Goal: Transaction & Acquisition: Purchase product/service

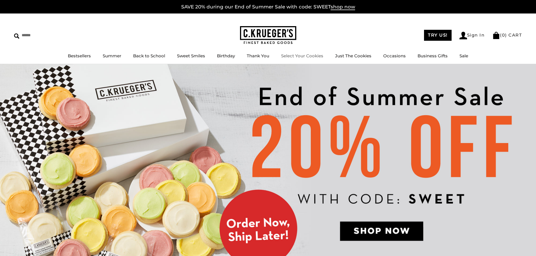
click at [319, 55] on link "Select Your Cookies" at bounding box center [302, 55] width 42 height 5
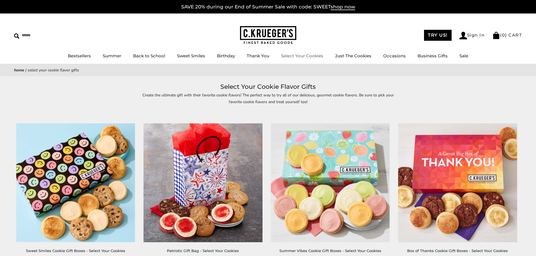
click at [299, 56] on link "Select Your Cookies" at bounding box center [302, 55] width 42 height 5
click at [91, 173] on img at bounding box center [75, 183] width 119 height 119
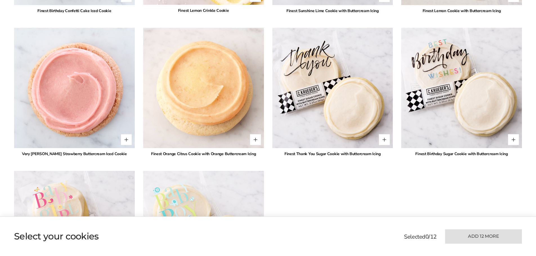
scroll to position [1098, 0]
